Goal: Information Seeking & Learning: Learn about a topic

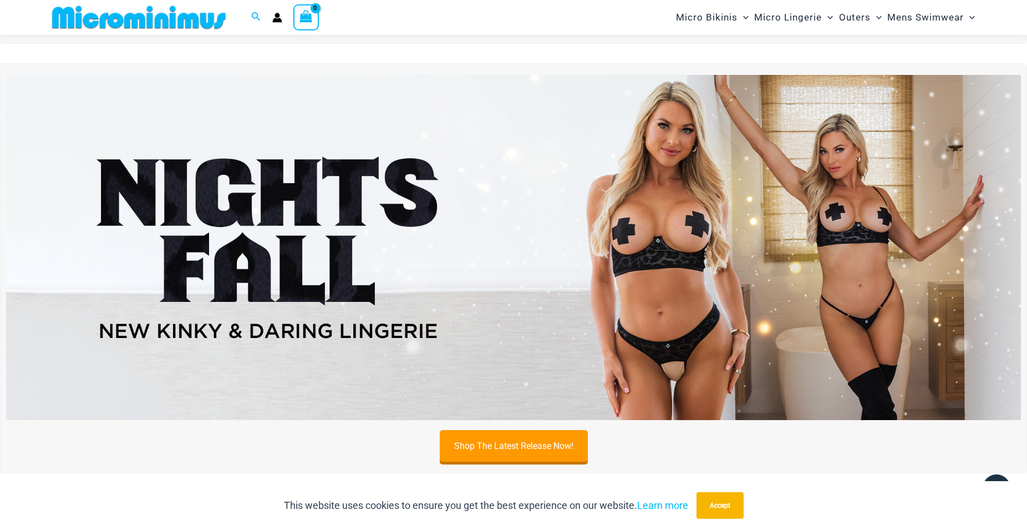
scroll to position [410, 0]
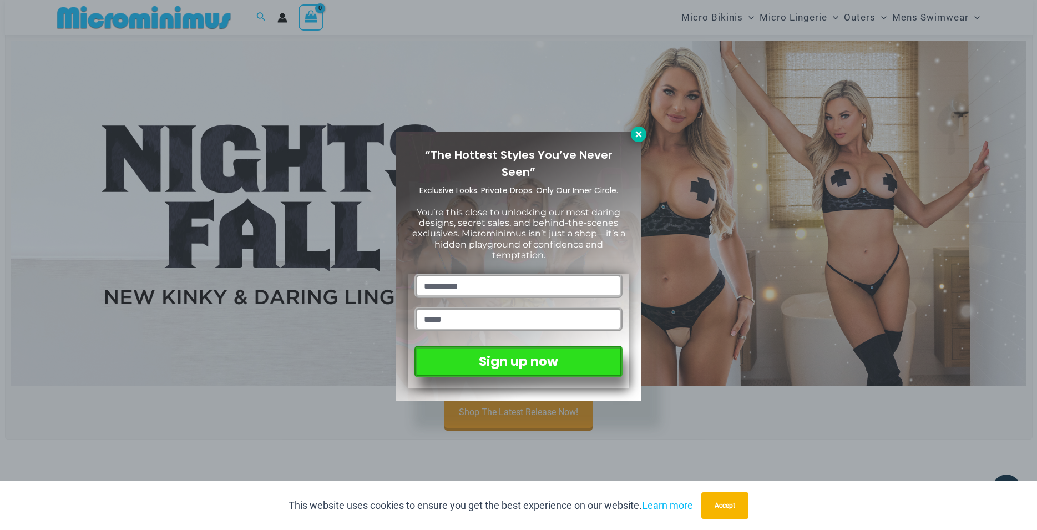
click at [642, 135] on icon at bounding box center [638, 134] width 10 height 10
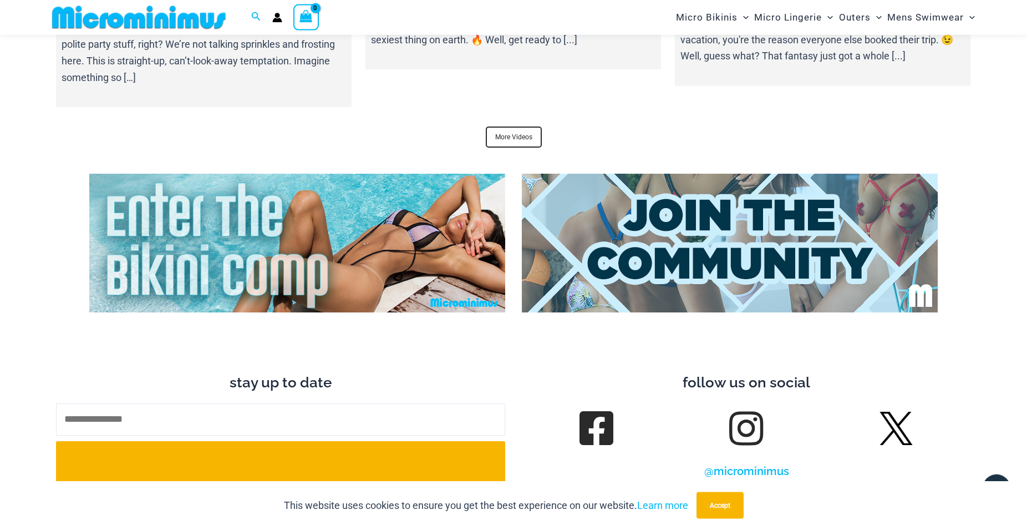
scroll to position [4448, 0]
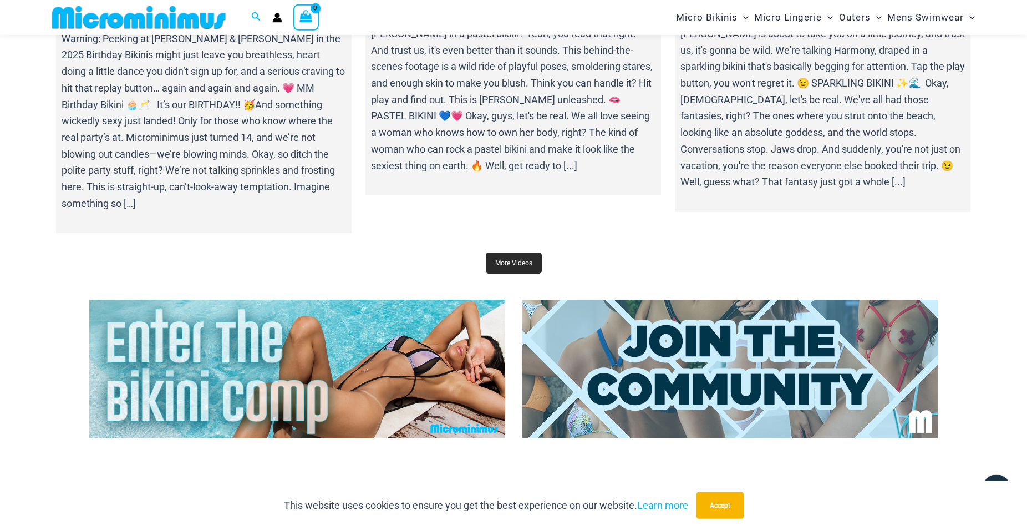
click at [511, 252] on link "More Videos" at bounding box center [514, 262] width 56 height 21
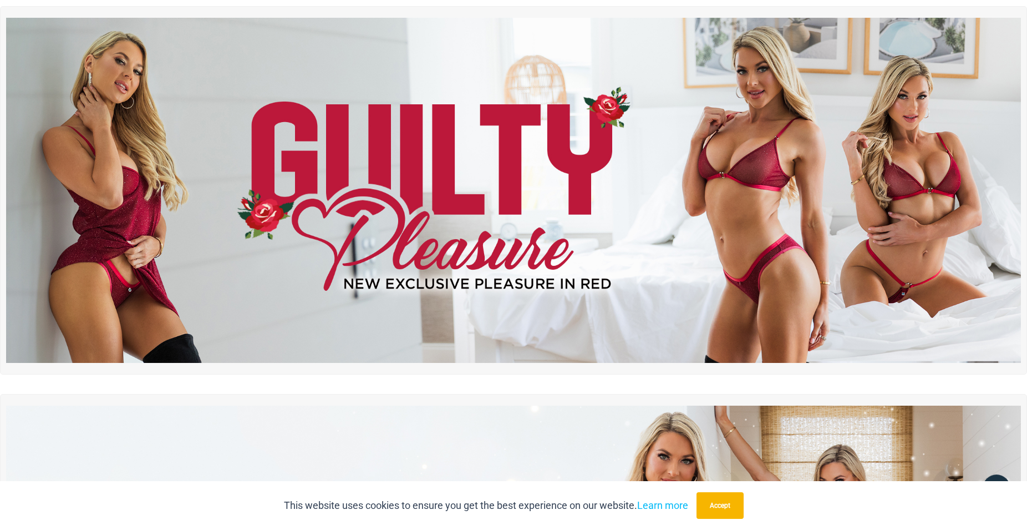
scroll to position [0, 0]
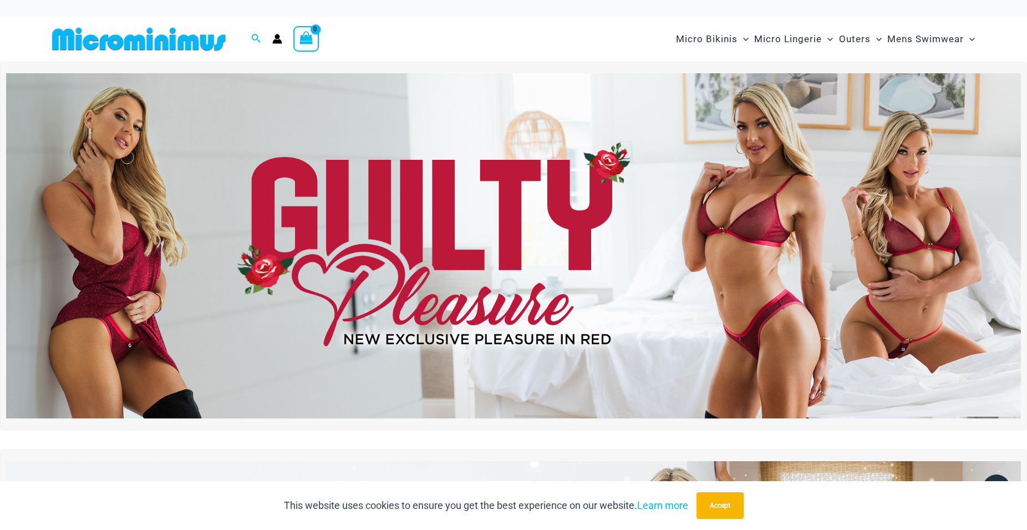
click at [503, 206] on img at bounding box center [513, 245] width 1015 height 345
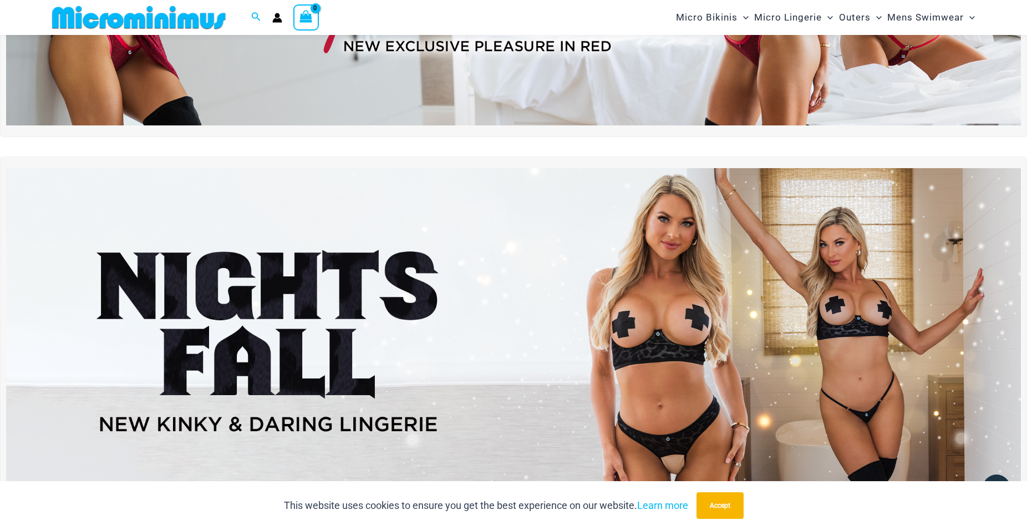
scroll to position [509, 0]
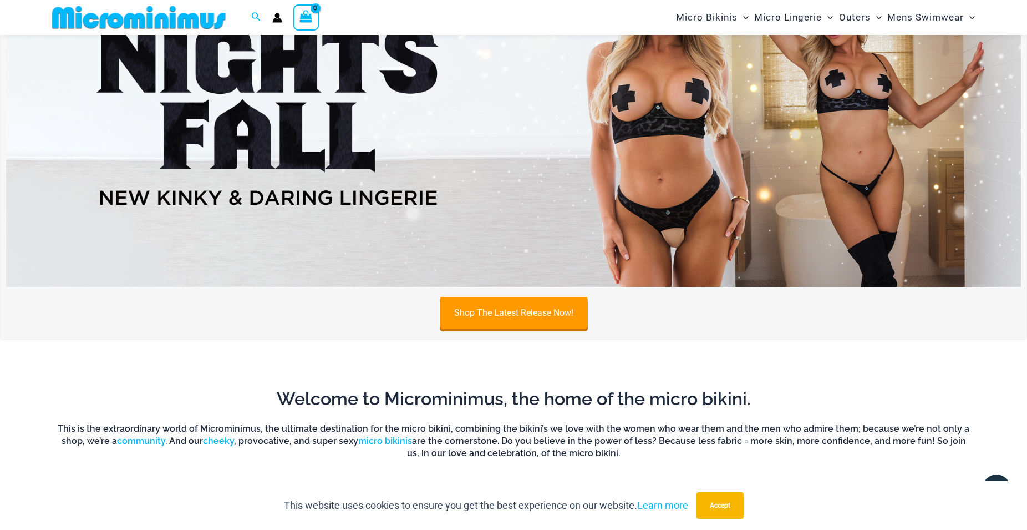
click at [456, 147] on img at bounding box center [513, 114] width 1015 height 345
click at [519, 313] on link "Shop The Latest Release Now!" at bounding box center [514, 314] width 148 height 32
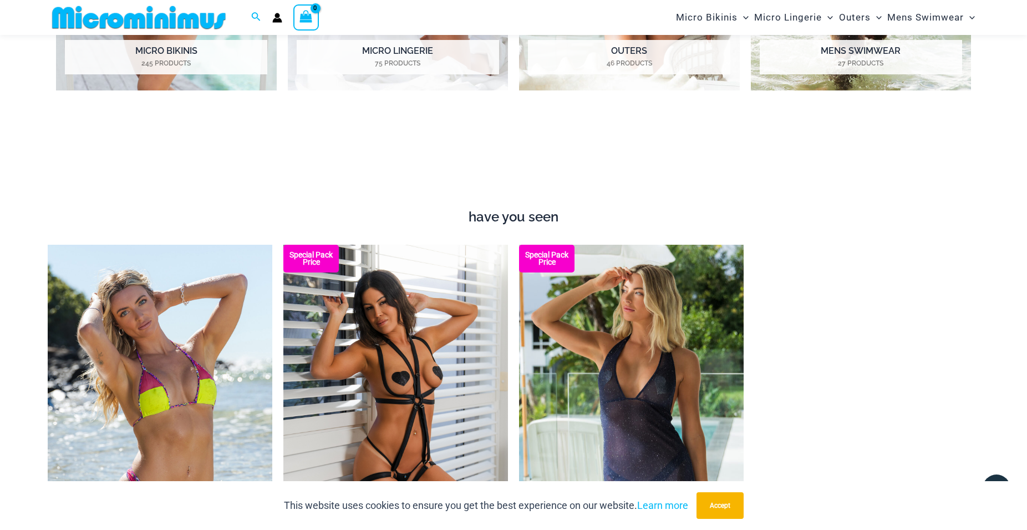
scroll to position [962, 0]
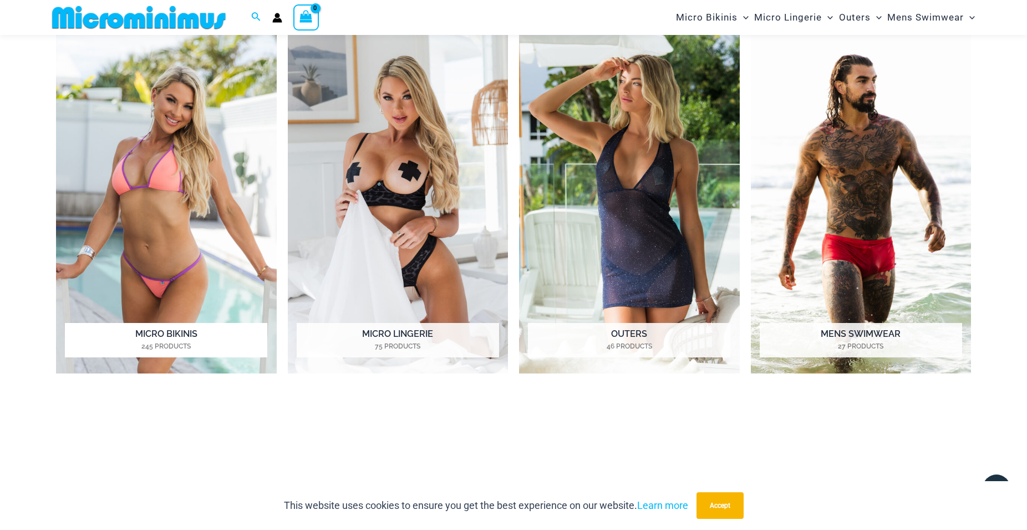
click at [161, 231] on img "Visit product category Micro Bikinis" at bounding box center [166, 204] width 221 height 339
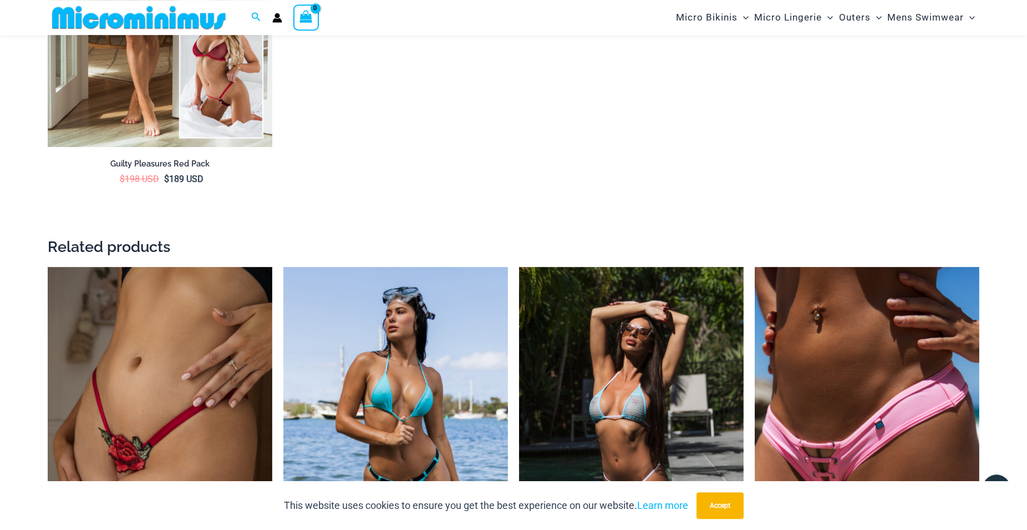
scroll to position [2311, 0]
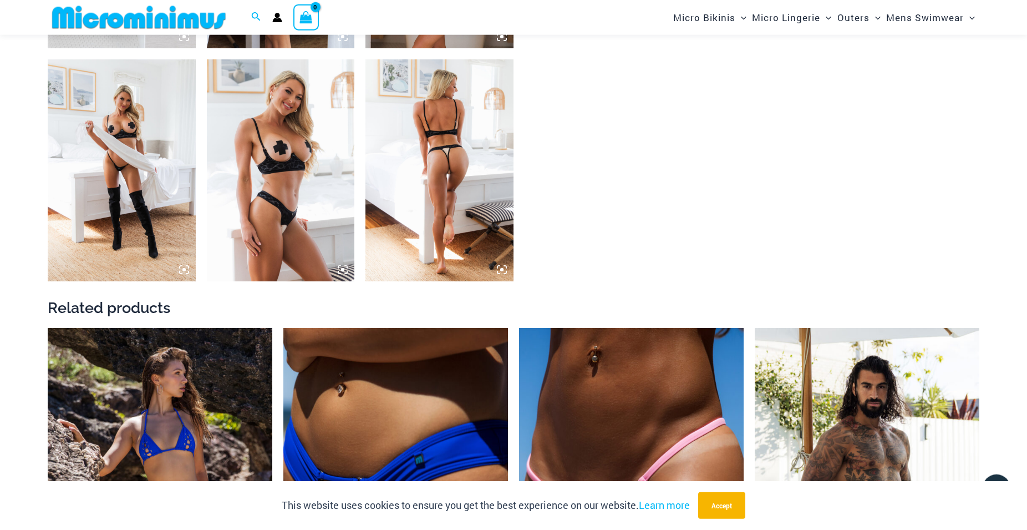
scroll to position [1687, 0]
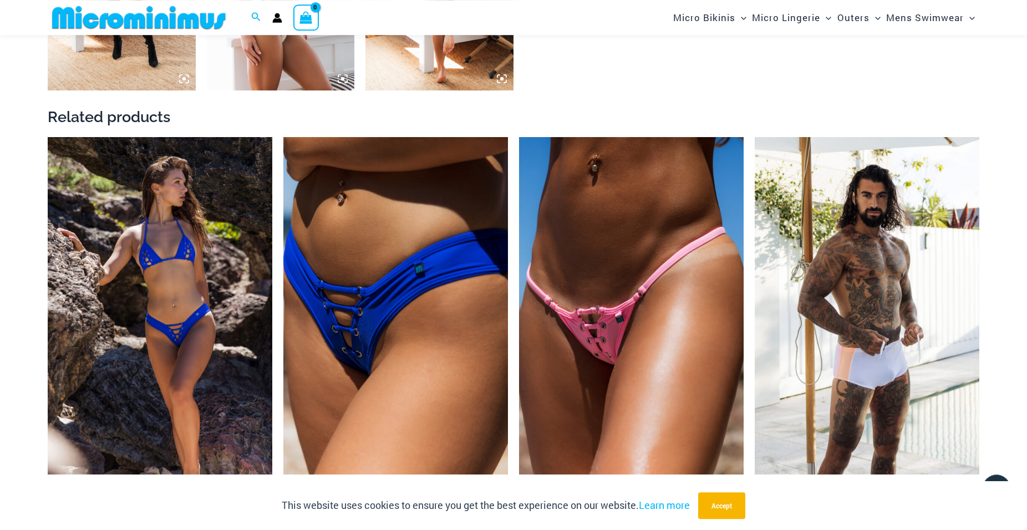
scroll to position [2037, 0]
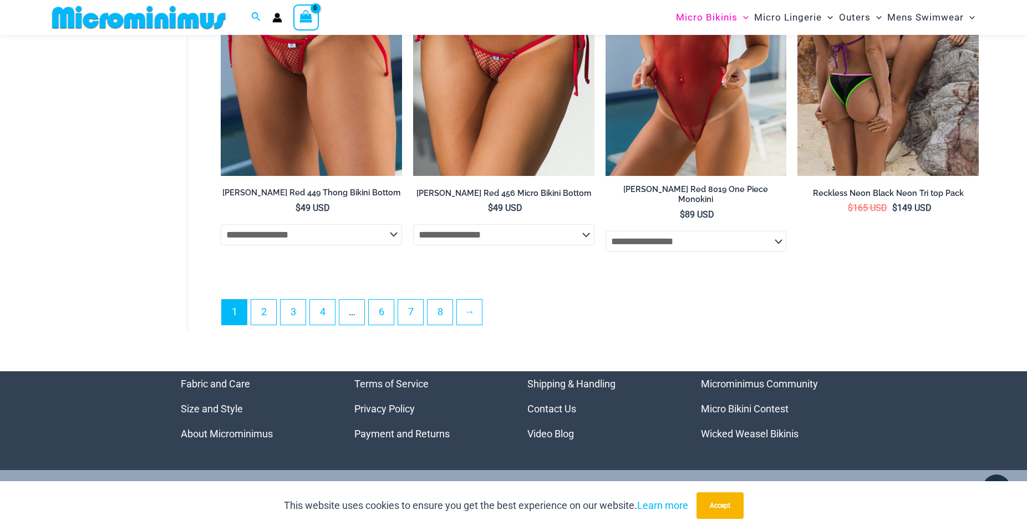
scroll to position [3158, 0]
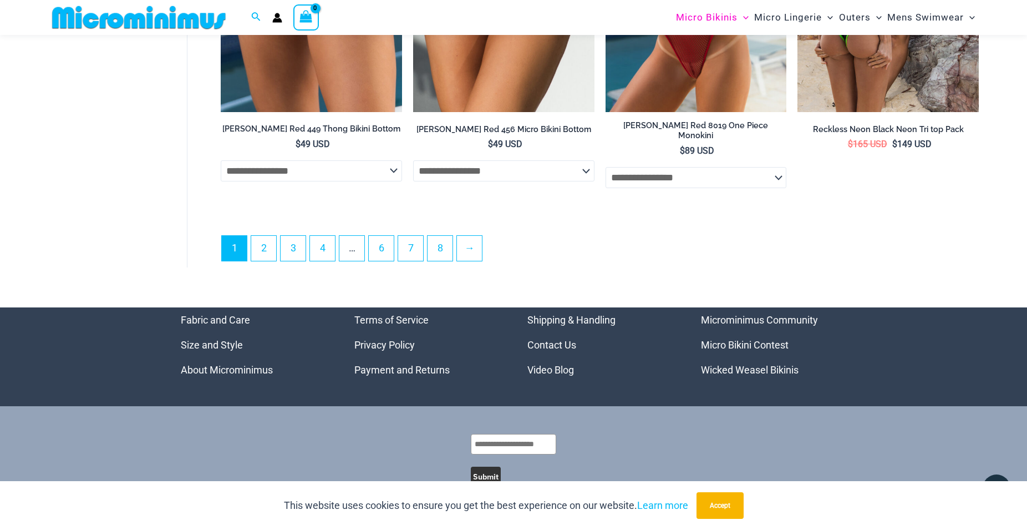
click at [236, 372] on link "About Microminimus" at bounding box center [227, 370] width 92 height 12
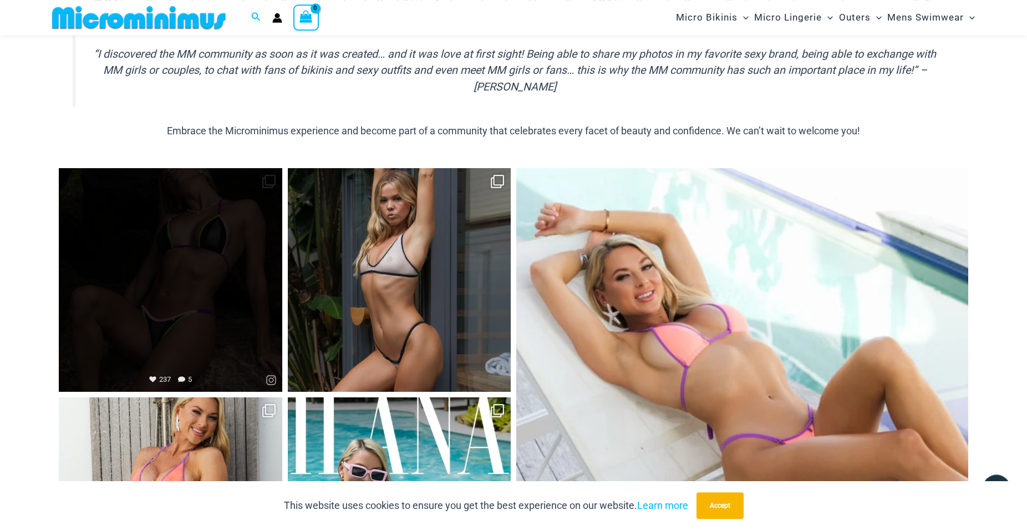
scroll to position [896, 0]
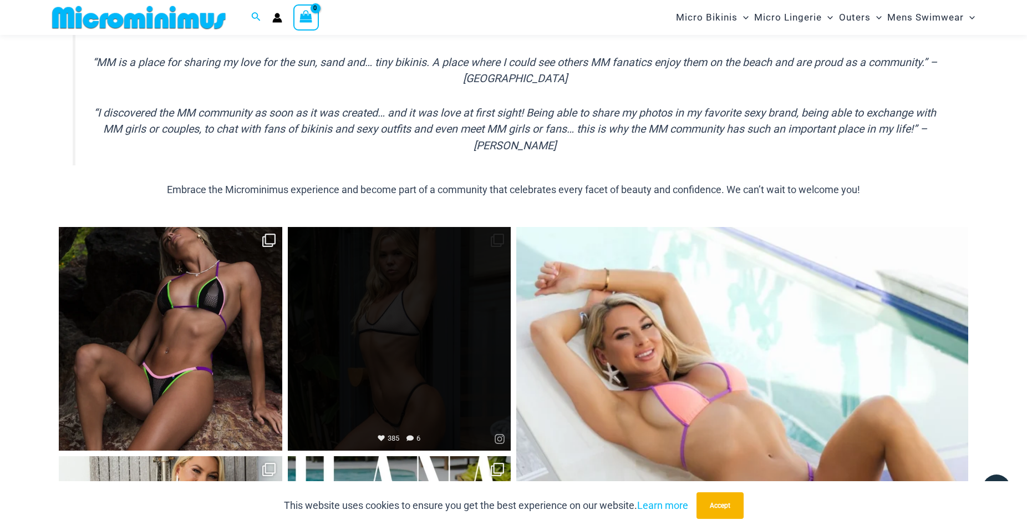
click at [392, 285] on link "Open" at bounding box center [400, 339] width 224 height 224
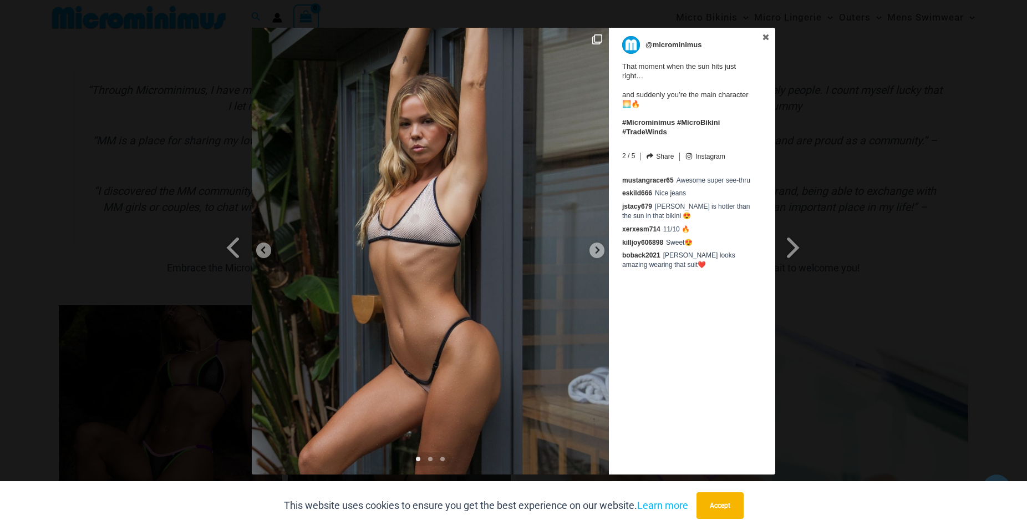
scroll to position [839, 0]
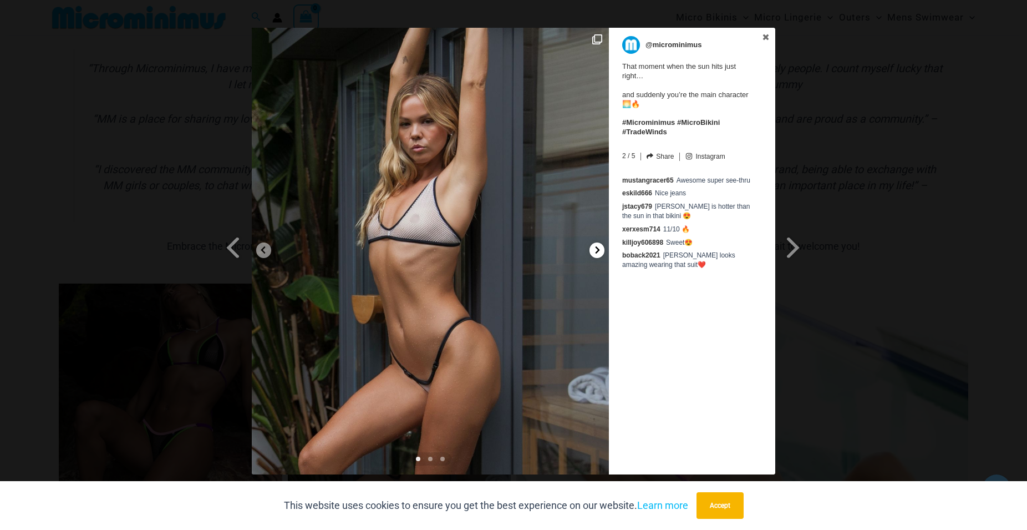
click at [598, 248] on icon at bounding box center [598, 249] width 4 height 7
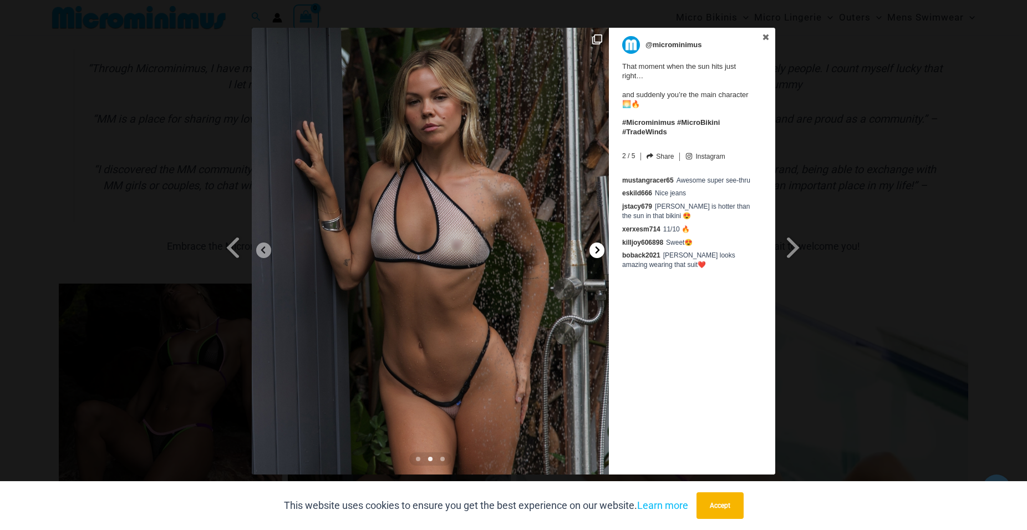
click at [598, 248] on icon at bounding box center [598, 249] width 4 height 7
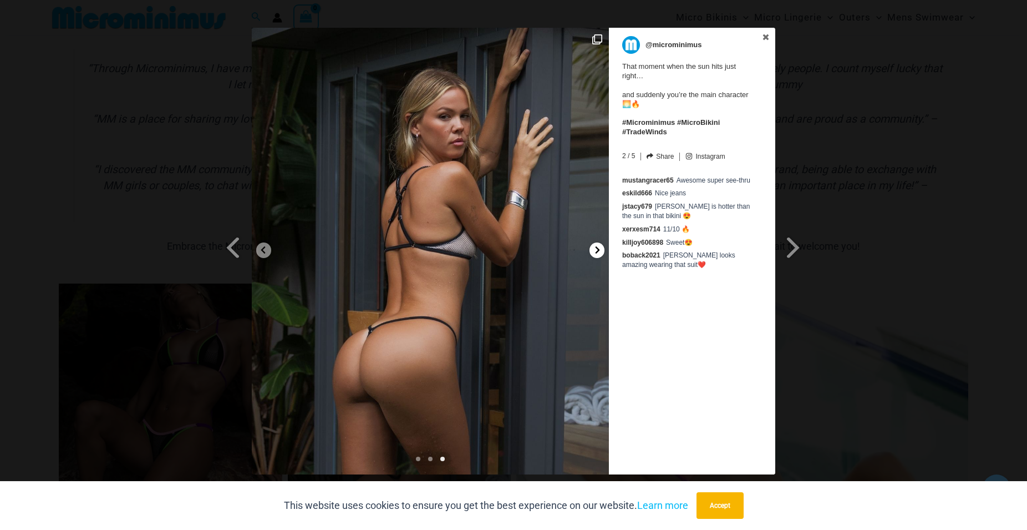
click at [598, 248] on icon at bounding box center [598, 249] width 4 height 7
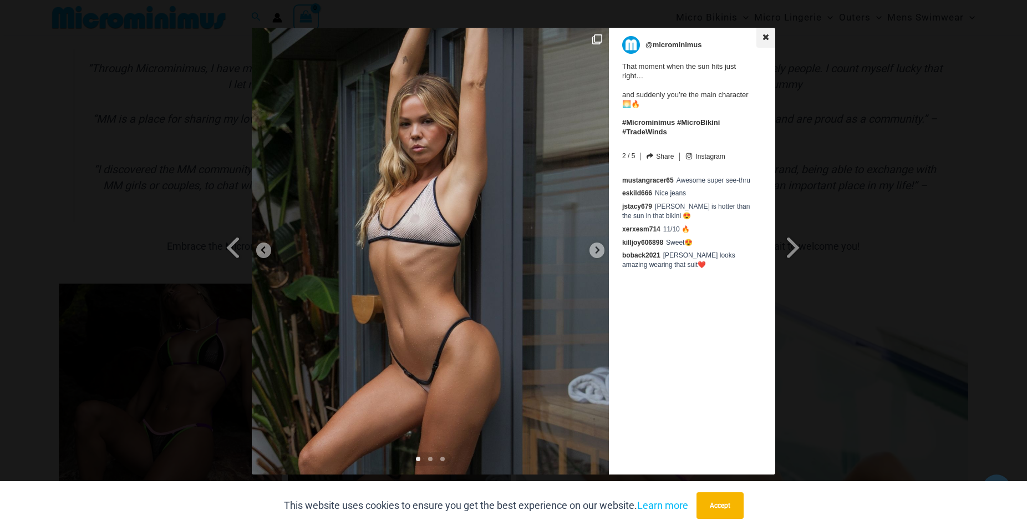
click at [768, 35] on icon at bounding box center [766, 37] width 6 height 6
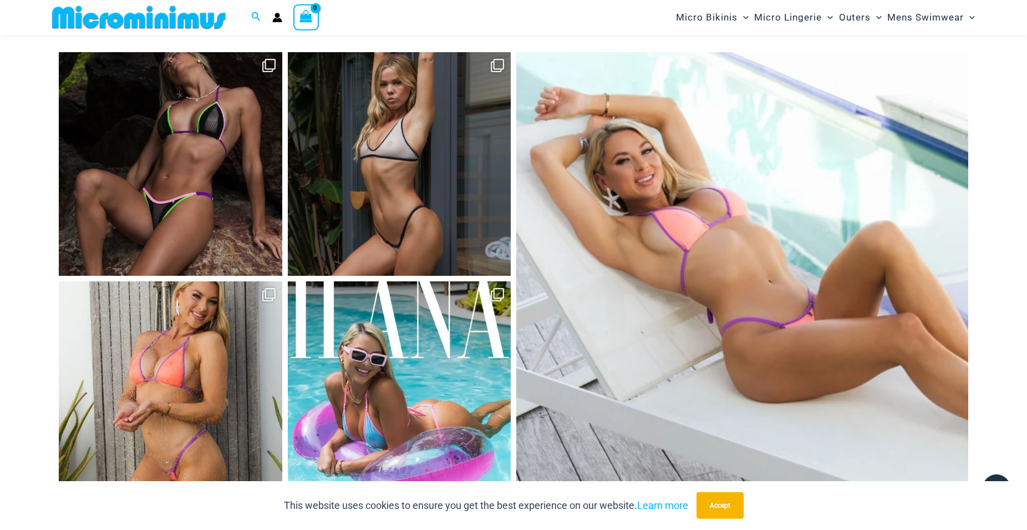
scroll to position [1009, 0]
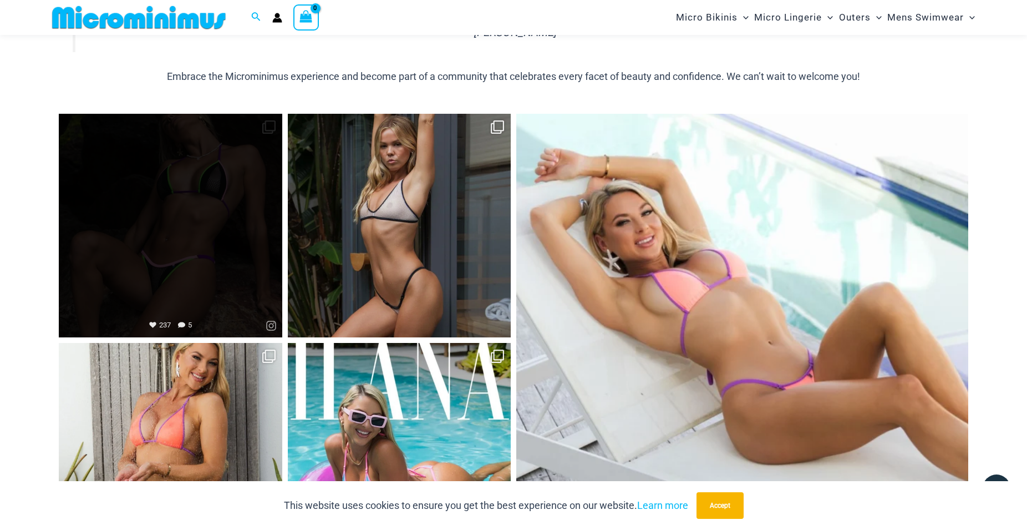
click at [192, 182] on link "Open" at bounding box center [171, 226] width 224 height 224
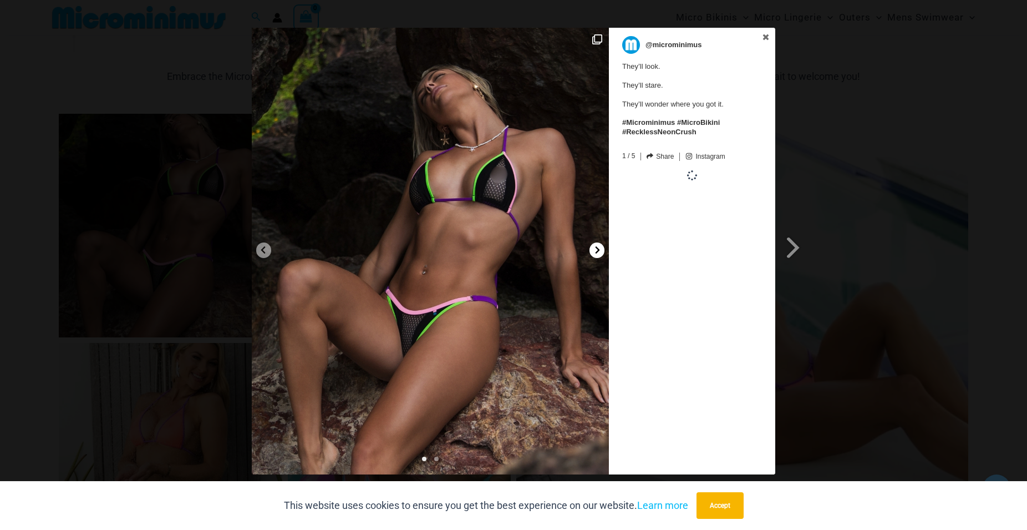
click at [598, 250] on icon at bounding box center [598, 249] width 4 height 7
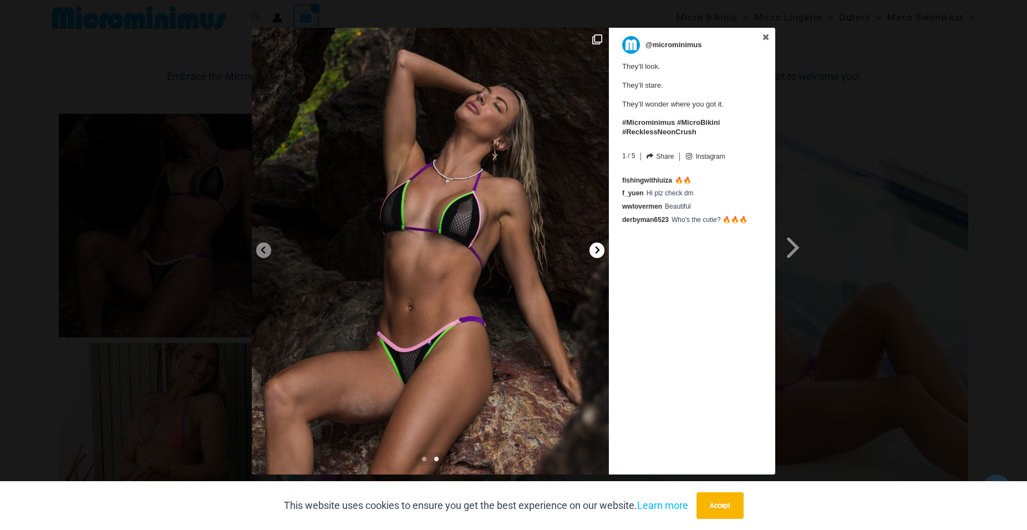
click at [598, 250] on icon at bounding box center [598, 249] width 4 height 7
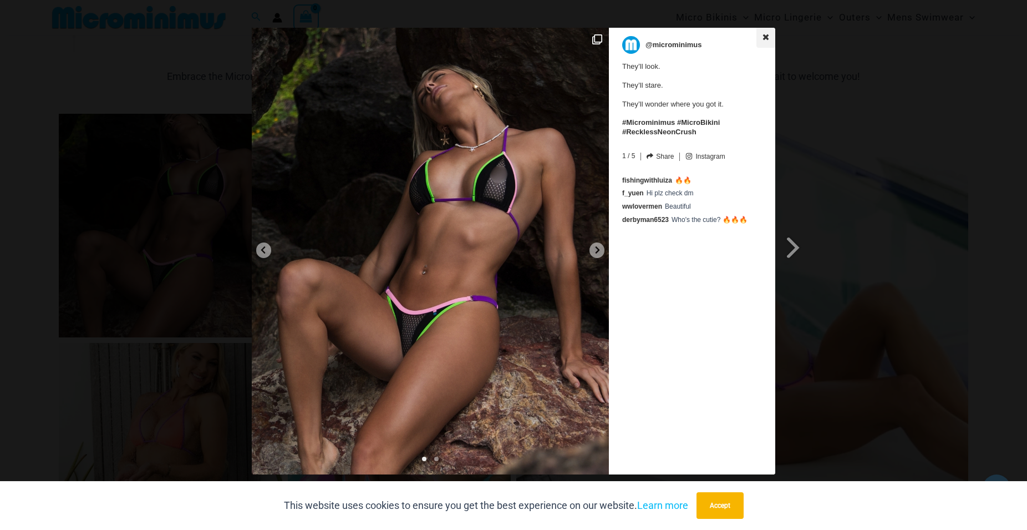
click at [769, 37] on icon at bounding box center [766, 37] width 8 height 8
